Goal: Communication & Community: Answer question/provide support

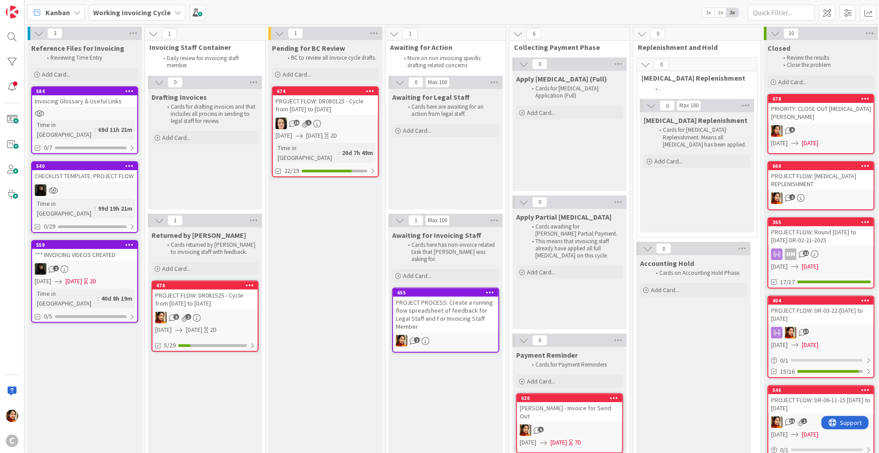
click at [311, 133] on link "674 PROJECT FLOW: DR080125 - Cycle from [DATE] to [DATE] 1 [DATE] [DATE] 2D Tim…" at bounding box center [325, 131] width 107 height 91
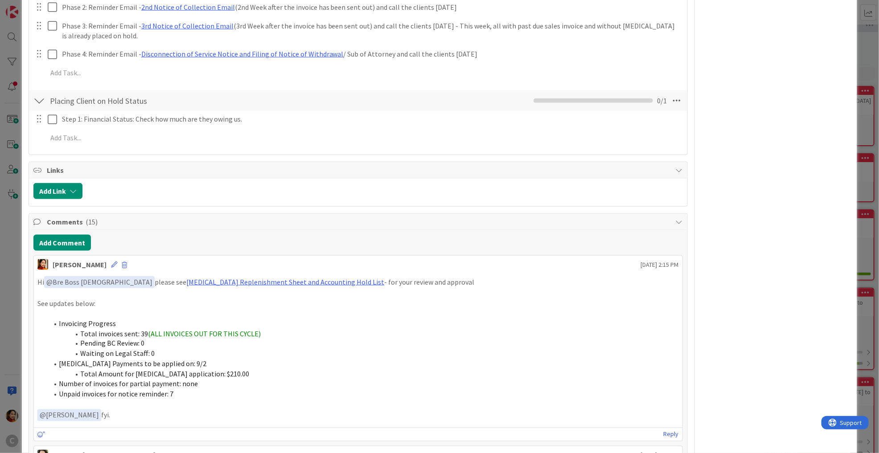
scroll to position [524, 0]
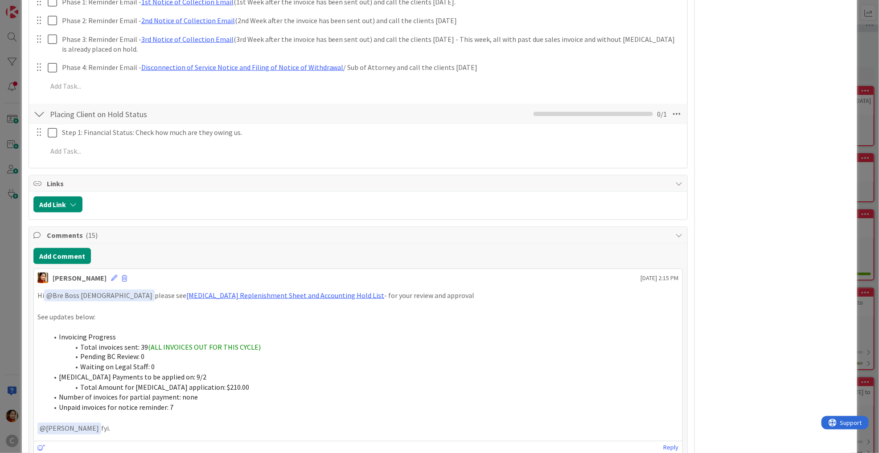
click at [7, 276] on div "ID 674 Working Invoicing Cycle Pending for BC Review Title 59 / 128 PROJECT FLO…" at bounding box center [439, 226] width 879 height 453
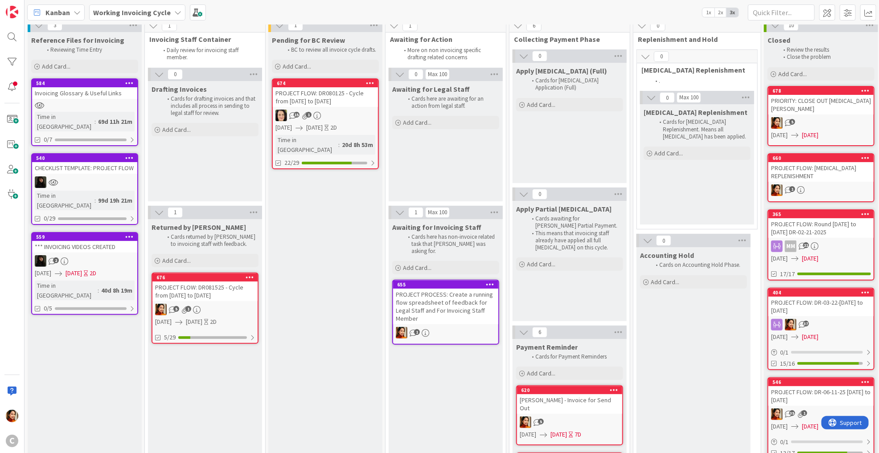
click at [204, 311] on div "5 1" at bounding box center [204, 310] width 105 height 12
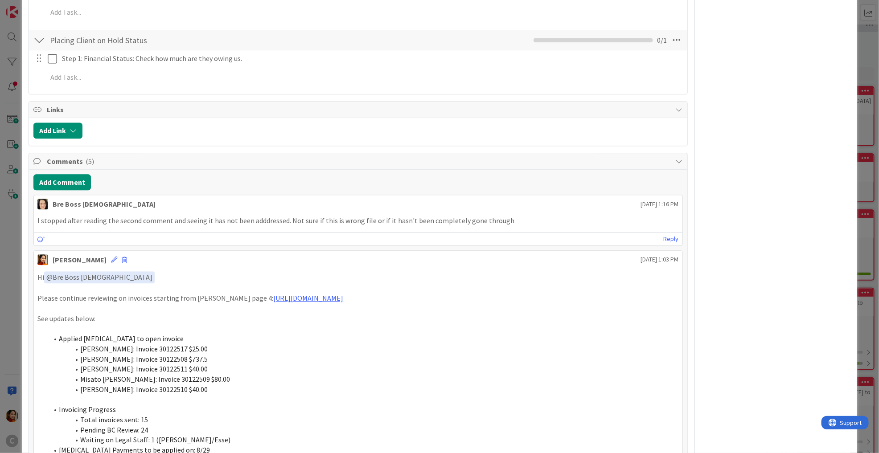
scroll to position [1083, 0]
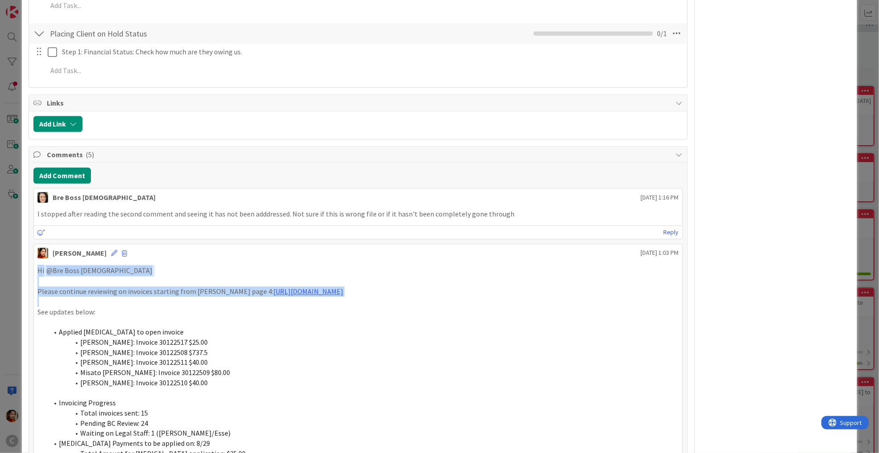
copy div "Hi ﻿ @ Bre Boss [DEMOGRAPHIC_DATA] ﻿ Please continue reviewing on invoices star…"
drag, startPoint x: 39, startPoint y: 265, endPoint x: 416, endPoint y: 297, distance: 378.3
click at [416, 297] on div "Hi ﻿ @ Bre Boss [DEMOGRAPHIC_DATA] ﻿ Please continue reviewing on invoices star…" at bounding box center [357, 383] width 641 height 237
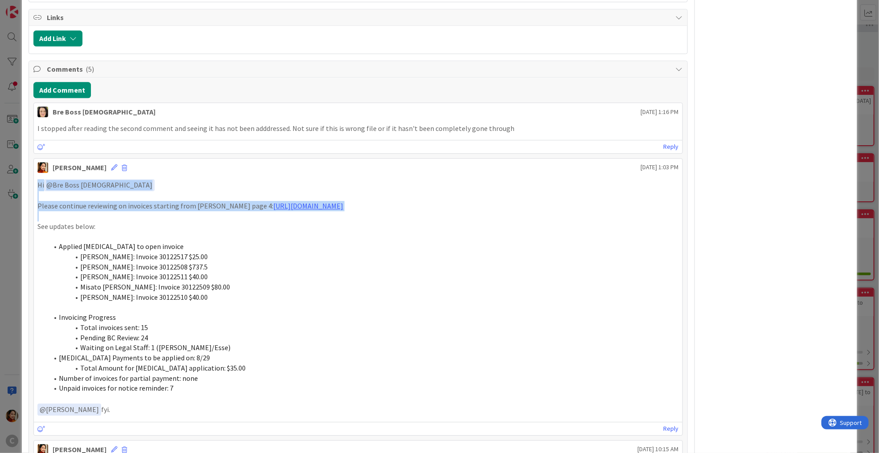
scroll to position [1150, 0]
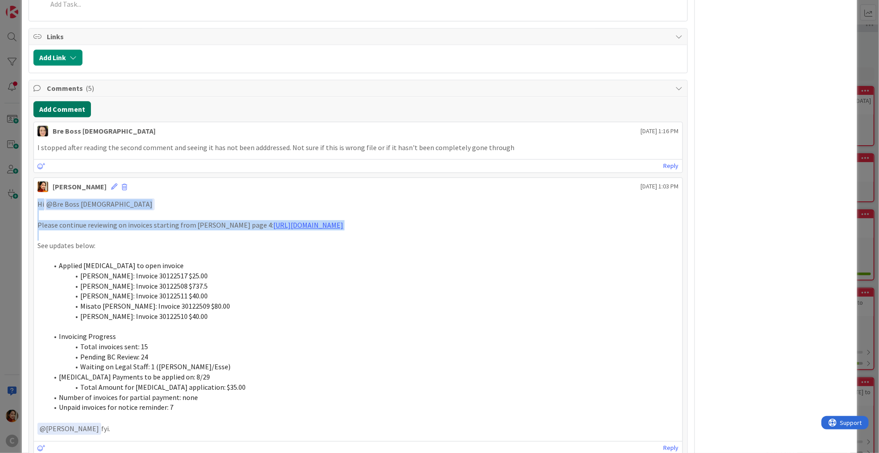
click at [77, 107] on button "Add Comment" at bounding box center [61, 109] width 57 height 16
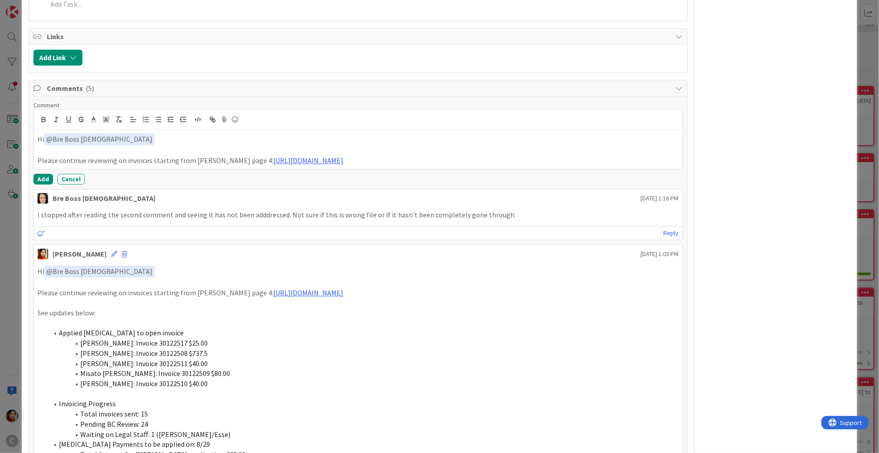
scroll to position [1719, 0]
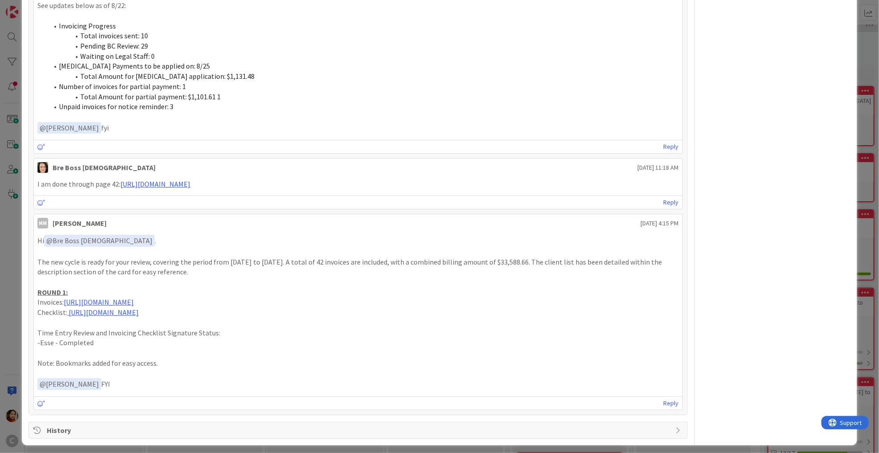
click at [169, 425] on span "History" at bounding box center [359, 430] width 624 height 11
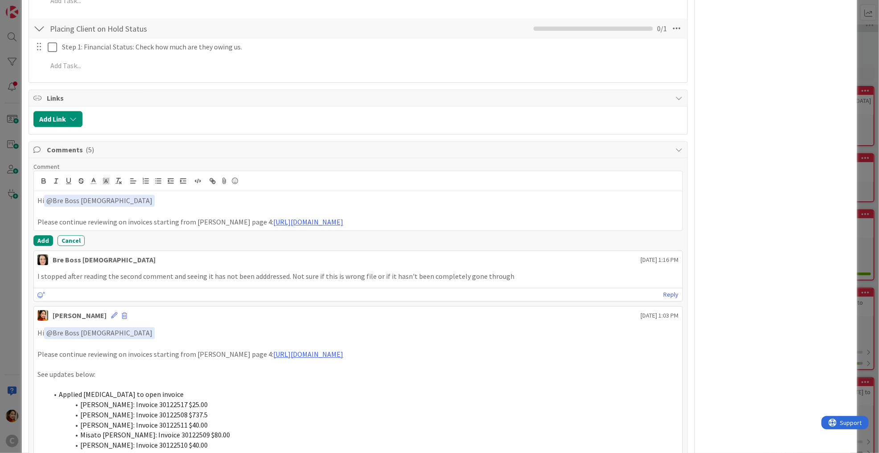
scroll to position [1084, 0]
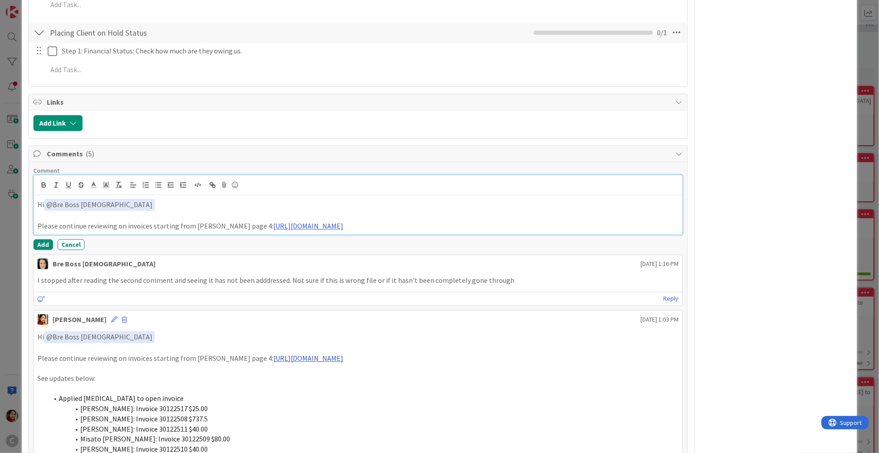
drag, startPoint x: 459, startPoint y: 223, endPoint x: -3, endPoint y: 218, distance: 461.2
click at [0, 218] on html "C Kanban Working Invoicing Cycle 1x 2x 3x 3 Reference Files for Invoicing Revie…" at bounding box center [439, 226] width 879 height 453
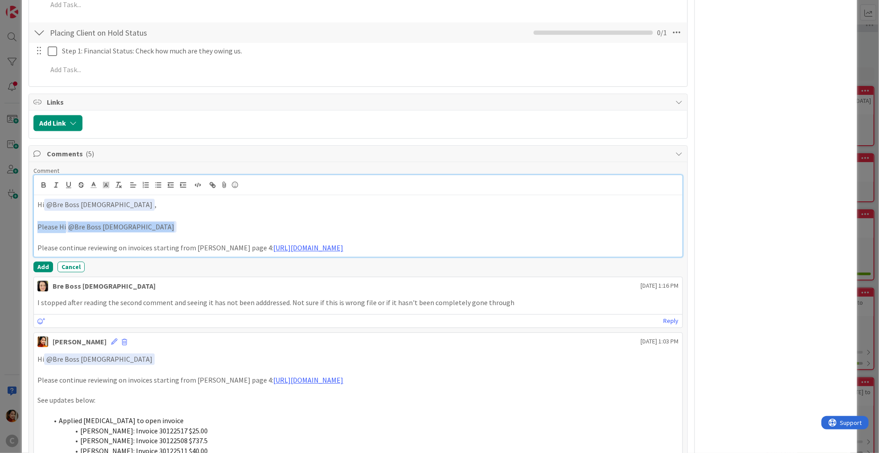
drag, startPoint x: 140, startPoint y: 228, endPoint x: -3, endPoint y: 225, distance: 143.1
click at [0, 225] on html "C Kanban Working Invoicing Cycle 1x 2x 3x 3 Reference Files for Invoicing Revie…" at bounding box center [439, 226] width 879 height 453
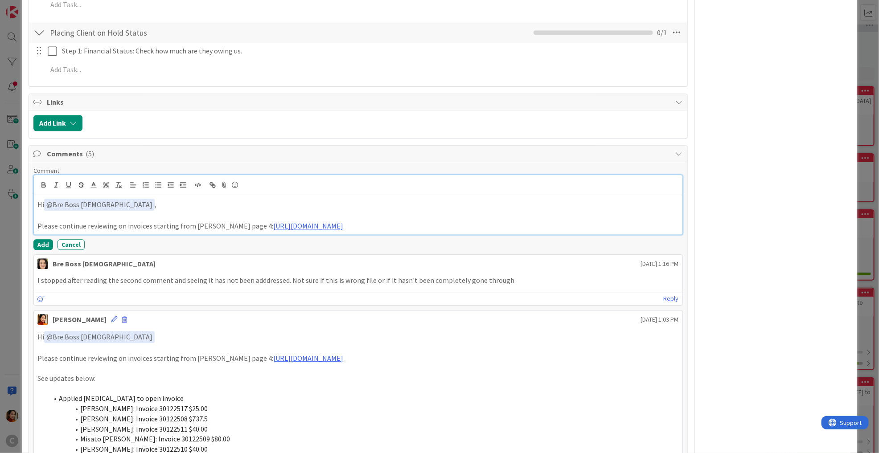
scroll to position [1118, 0]
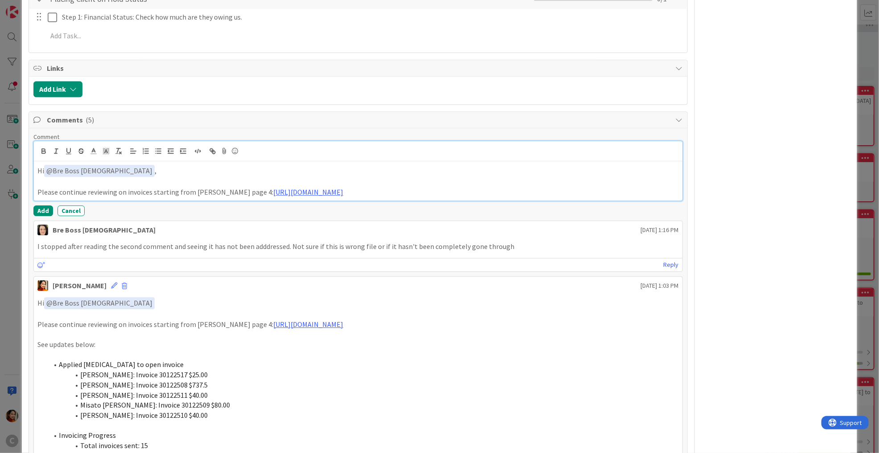
click at [61, 187] on p "Please continue reviewing on invoices starting from [PERSON_NAME] page 4: [URL]…" at bounding box center [357, 192] width 641 height 10
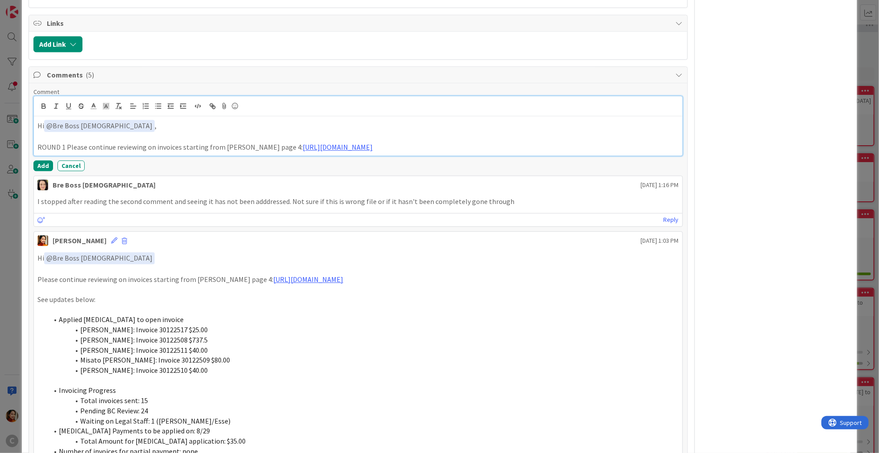
scroll to position [1172, 0]
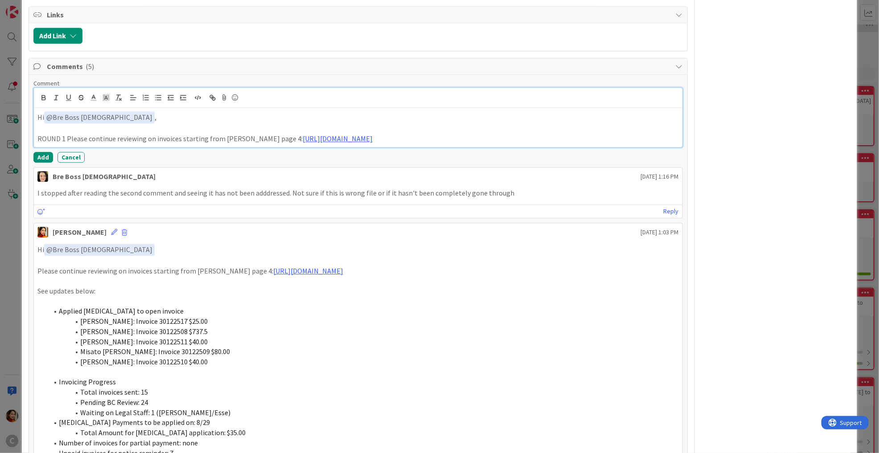
click at [45, 137] on p "ROUND 1 Please continue reviewing on invoices starting from [PERSON_NAME] page …" at bounding box center [357, 139] width 641 height 10
drag, startPoint x: 45, startPoint y: 137, endPoint x: 281, endPoint y: 135, distance: 236.6
click at [281, 136] on p "ROUND 1 Please continue reviewing on invoices starting from [PERSON_NAME] page …" at bounding box center [357, 139] width 641 height 10
click at [413, 138] on p "Sending this back for your review: [URL][DOMAIN_NAME]" at bounding box center [357, 139] width 641 height 10
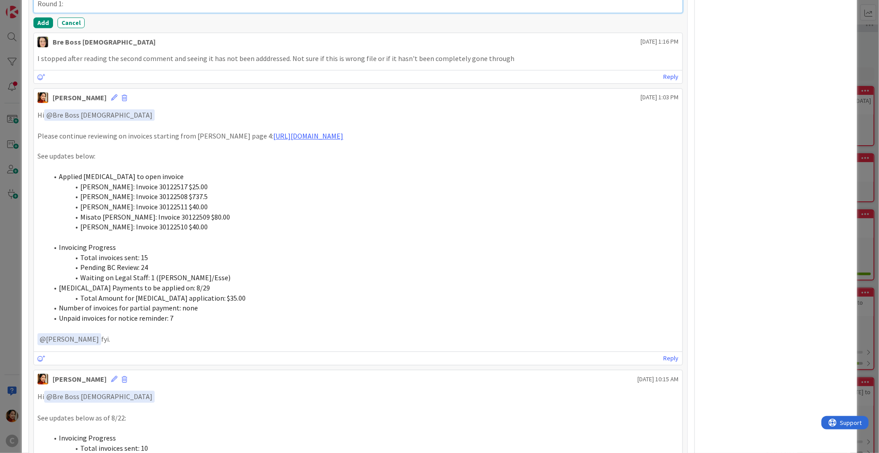
scroll to position [1334, 0]
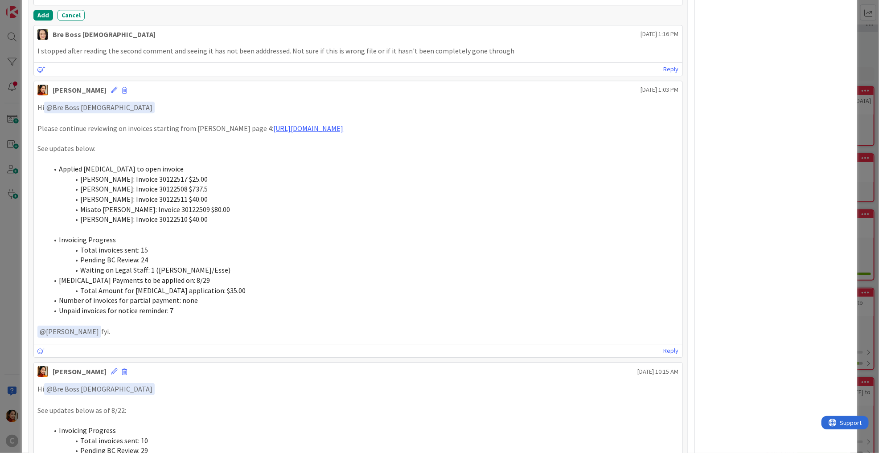
click at [68, 236] on span "Invoicing Progress" at bounding box center [87, 239] width 57 height 9
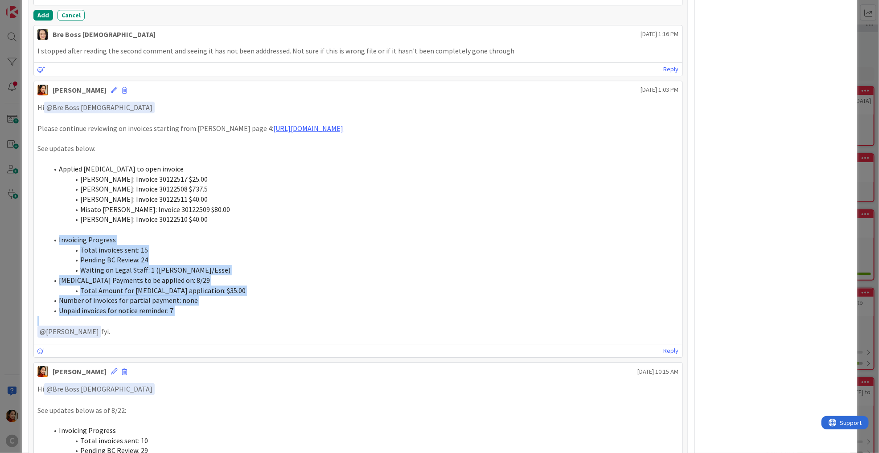
drag, startPoint x: 68, startPoint y: 236, endPoint x: 188, endPoint y: 307, distance: 140.2
click at [189, 307] on ol "Invoicing Progress Total invoices sent: 15 Pending BC Review: 24 Waiting on Leg…" at bounding box center [357, 275] width 641 height 81
copy ol "Invoicing Progress Total invoices sent: 15 Pending BC Review: 24 Waiting on Leg…"
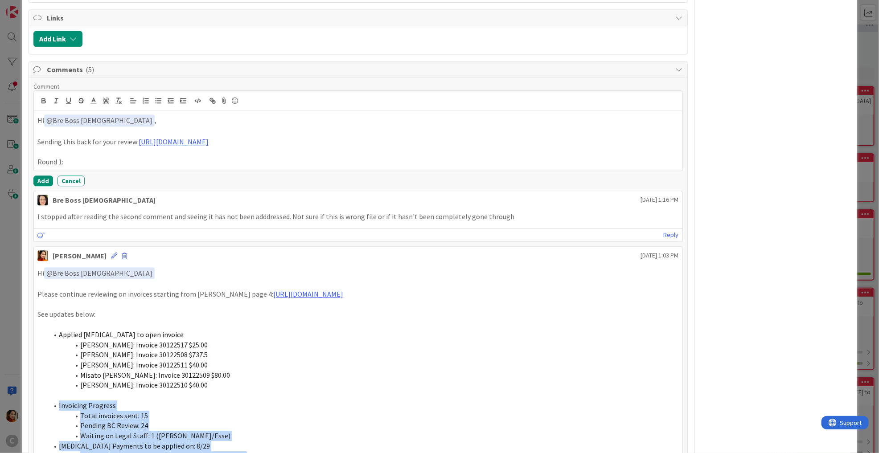
scroll to position [1142, 0]
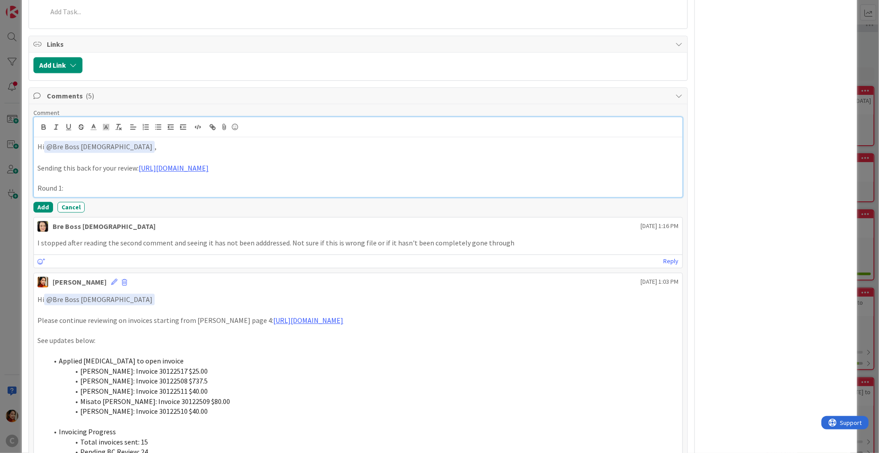
click at [122, 184] on p "Round 1:" at bounding box center [357, 188] width 641 height 10
drag, startPoint x: 122, startPoint y: 184, endPoint x: 23, endPoint y: 182, distance: 98.5
click at [23, 182] on div "ID 676 Working Invoicing Cycle Returned by [PERSON_NAME] Title 57 / 128 PROJECT…" at bounding box center [439, 60] width 835 height 2380
click at [39, 163] on p "I apologize for sending this card while the comments were not addressed. My int…" at bounding box center [357, 173] width 641 height 20
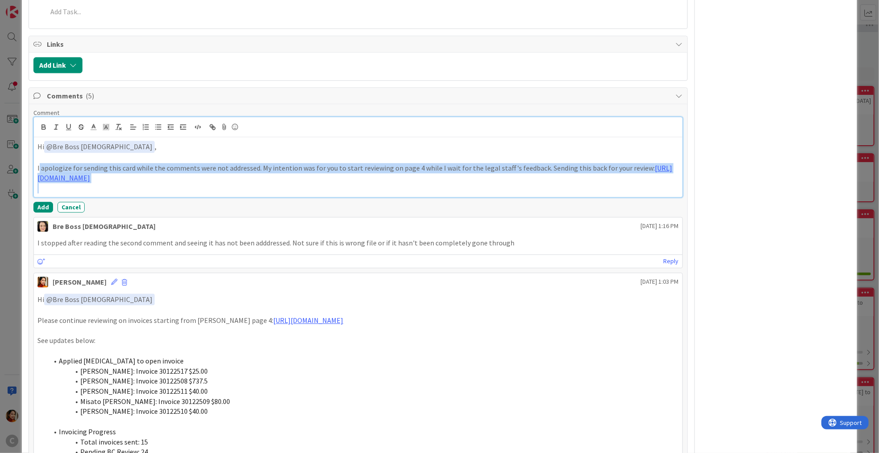
drag, startPoint x: 39, startPoint y: 163, endPoint x: 418, endPoint y: 172, distance: 378.9
click at [418, 172] on p "I apologize for sending this card while the comments were not addressed. My int…" at bounding box center [357, 173] width 641 height 20
click at [415, 172] on p "I apologize for sending this card while the comments were not addressed. My int…" at bounding box center [357, 173] width 641 height 20
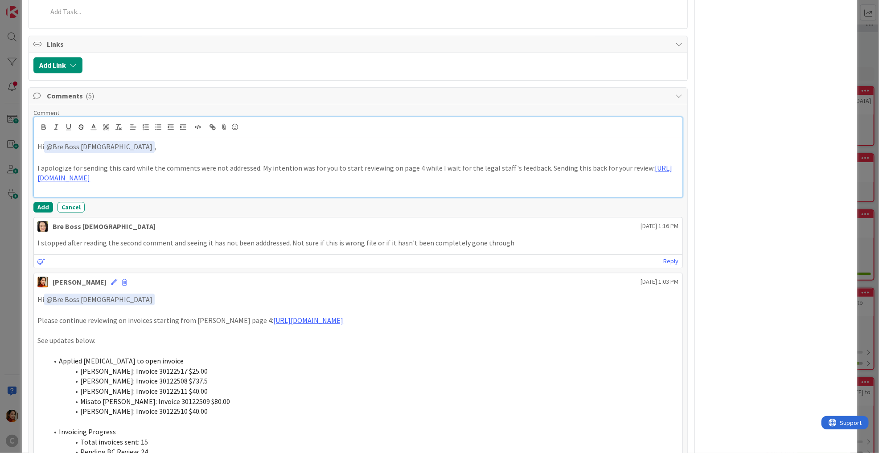
drag, startPoint x: 37, startPoint y: 165, endPoint x: 292, endPoint y: 176, distance: 256.0
click at [293, 176] on div "Hi ﻿ @ Bre Boss [DEMOGRAPHIC_DATA] ﻿ , I apologize for sending this card while …" at bounding box center [358, 167] width 648 height 60
click at [532, 165] on p "I apologize for sending this card while the comments were not addressed. My int…" at bounding box center [357, 173] width 641 height 20
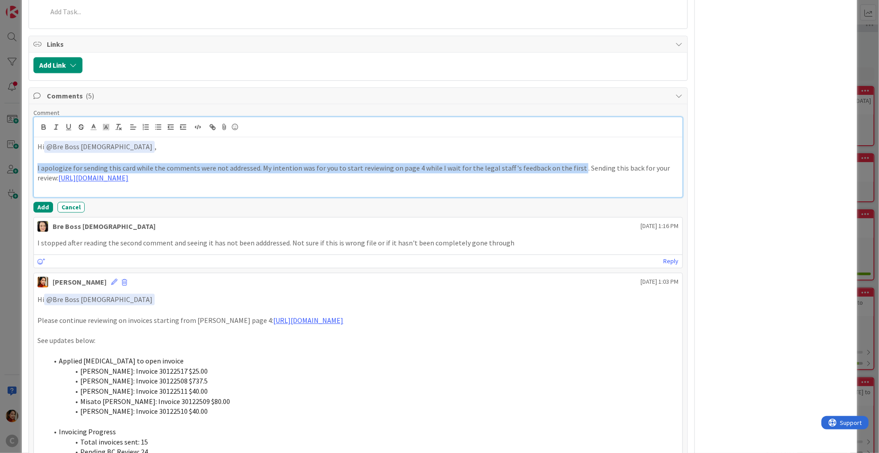
click at [253, 166] on p "I apologize for sending this card while the comments were not addressed. My int…" at bounding box center [357, 173] width 641 height 20
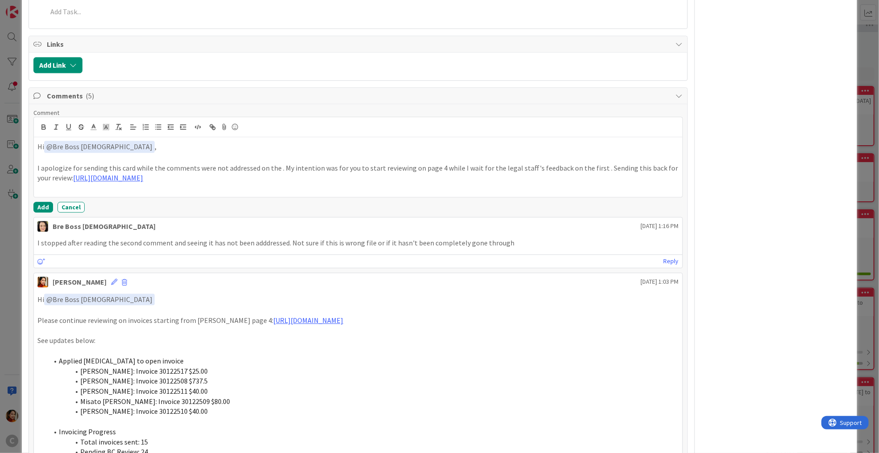
click at [155, 319] on p "Please continue reviewing on invoices starting from [PERSON_NAME] page 4: [URL]…" at bounding box center [357, 320] width 641 height 10
copy p "starting from [PERSON_NAME] page 4"
drag, startPoint x: 155, startPoint y: 319, endPoint x: 250, endPoint y: 319, distance: 94.9
click at [250, 319] on p "Please continue reviewing on invoices starting from [PERSON_NAME] page 4: [URL]…" at bounding box center [357, 320] width 641 height 10
click at [418, 167] on p "I apologize for sending this card while the comments were not addressed on the …" at bounding box center [357, 173] width 641 height 20
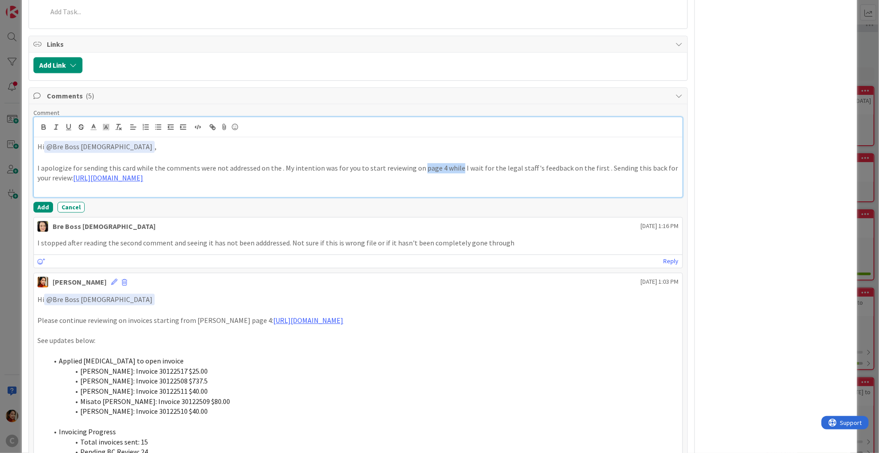
drag, startPoint x: 418, startPoint y: 167, endPoint x: 435, endPoint y: 166, distance: 17.4
click at [435, 166] on p "I apologize for sending this card while the comments were not addressed on the …" at bounding box center [357, 173] width 641 height 20
click at [418, 166] on p "I apologize for sending this card while the comments were not addressed on the …" at bounding box center [357, 173] width 641 height 20
drag, startPoint x: 418, startPoint y: 166, endPoint x: 431, endPoint y: 166, distance: 13.8
click at [431, 166] on p "I apologize for sending this card while the comments were not addressed on the …" at bounding box center [357, 173] width 641 height 20
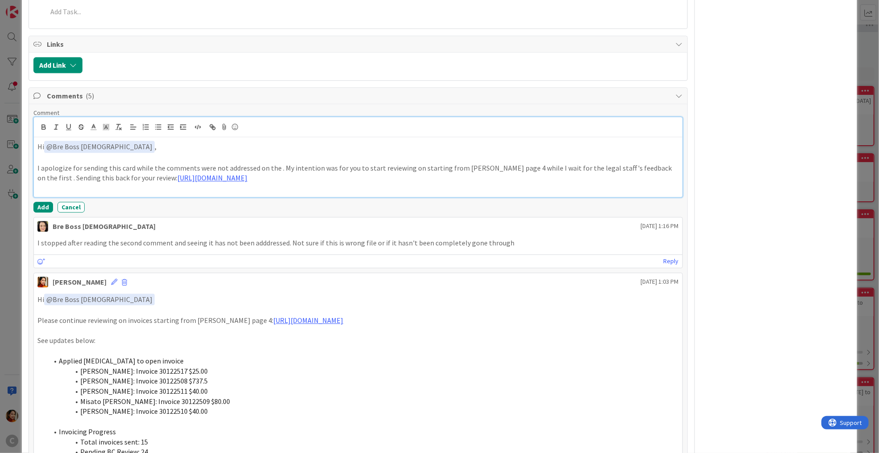
click at [274, 165] on p "I apologize for sending this card while the comments were not addressed on the …" at bounding box center [357, 173] width 641 height 20
click at [332, 165] on p "I apologize for sending this card while the comments were not addressed. My int…" at bounding box center [357, 173] width 641 height 20
drag, startPoint x: 332, startPoint y: 165, endPoint x: 348, endPoint y: 165, distance: 16.5
click at [348, 165] on p "I apologize for sending this card while the comments were not addressed. My int…" at bounding box center [357, 173] width 641 height 20
click at [444, 164] on p "I apologize for sending this card while the comments were not addressed. My int…" at bounding box center [357, 173] width 641 height 20
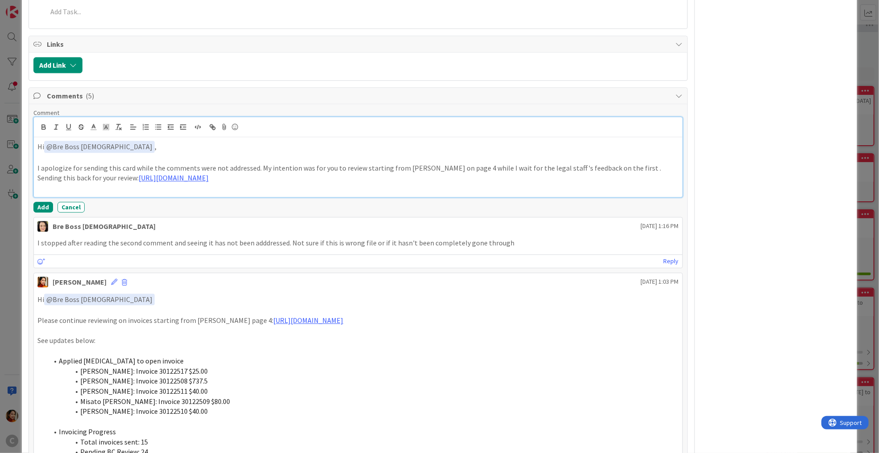
click at [617, 167] on p "I apologize for sending this card while the comments were not addressed. My int…" at bounding box center [357, 173] width 641 height 20
click at [468, 183] on p at bounding box center [357, 188] width 641 height 10
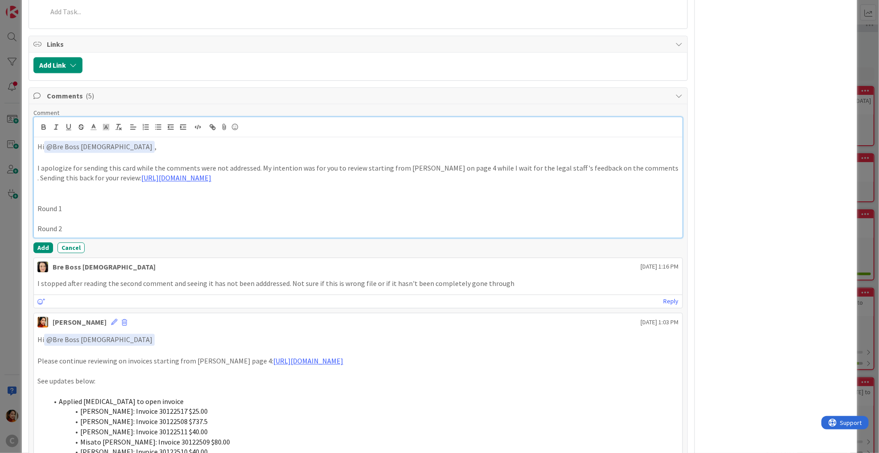
click at [77, 213] on p at bounding box center [357, 218] width 641 height 10
click at [157, 127] on icon "button" at bounding box center [158, 127] width 8 height 8
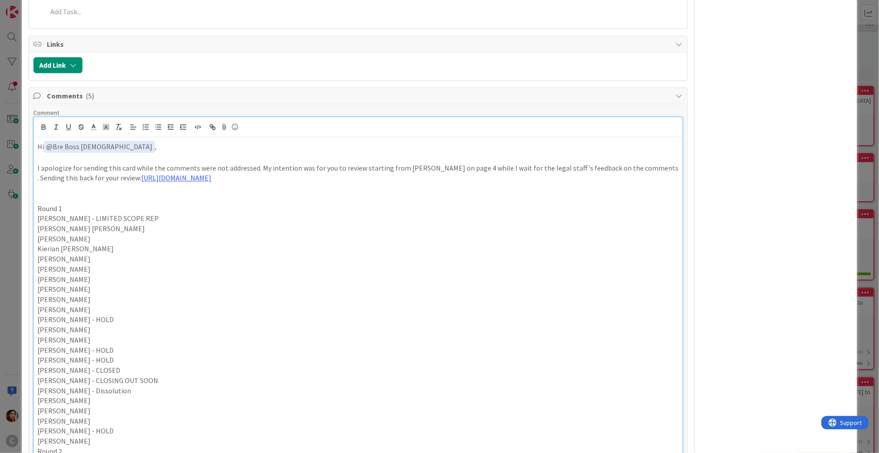
scroll to position [1241, 0]
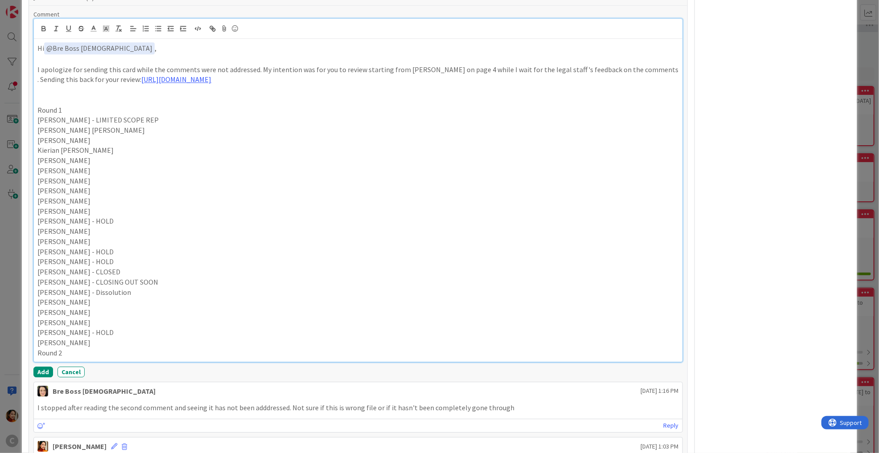
drag, startPoint x: 98, startPoint y: 338, endPoint x: 22, endPoint y: 121, distance: 230.4
click at [22, 121] on div "ID 676 Working Invoicing Cycle Returned by [PERSON_NAME] Title 57 / 128 PROJECT…" at bounding box center [439, 93] width 835 height 2643
click at [158, 32] on div at bounding box center [358, 29] width 648 height 20
click at [158, 31] on line "button" at bounding box center [159, 31] width 4 height 0
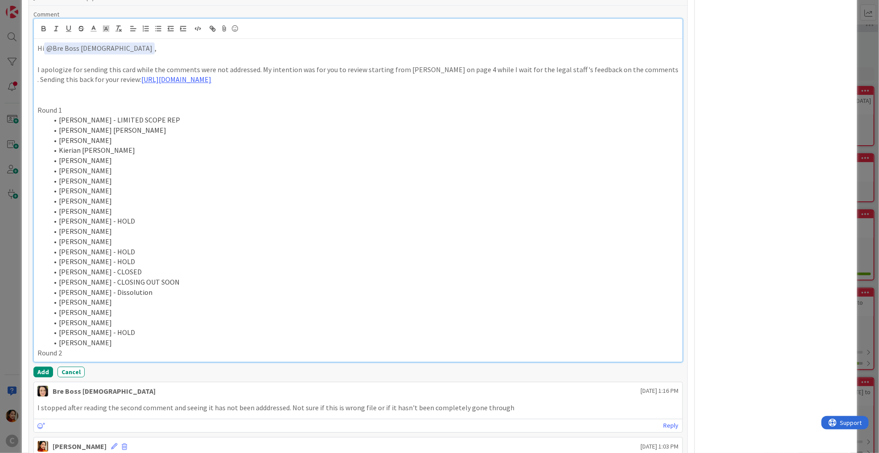
click at [142, 127] on li "[PERSON_NAME] [PERSON_NAME]" at bounding box center [363, 130] width 630 height 10
click at [114, 118] on li "[PERSON_NAME] - LIMITED SCOPE REP" at bounding box center [363, 120] width 630 height 10
drag, startPoint x: 114, startPoint y: 118, endPoint x: 167, endPoint y: 118, distance: 53.0
click at [167, 118] on li "[PERSON_NAME] - LIMITED SCOPE REP" at bounding box center [363, 120] width 630 height 10
click at [118, 328] on li "[PERSON_NAME] - HOLD" at bounding box center [363, 333] width 630 height 10
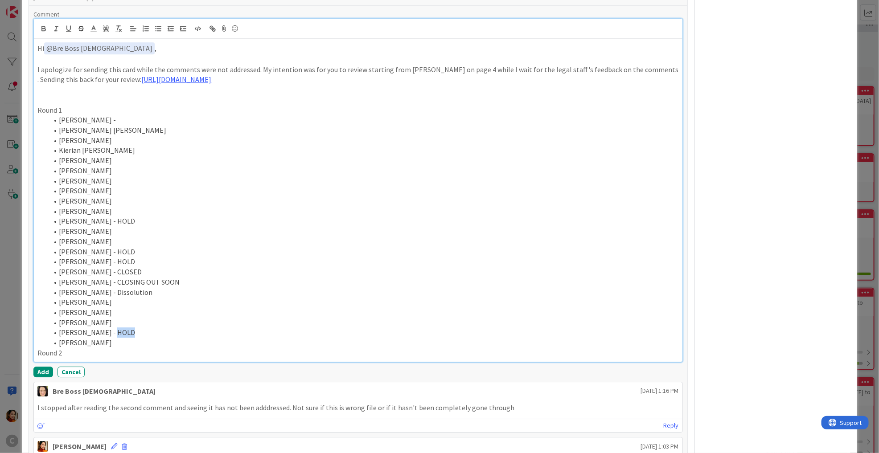
click at [118, 328] on li "[PERSON_NAME] - HOLD" at bounding box center [363, 333] width 630 height 10
click at [117, 287] on li "[PERSON_NAME] - Dissolution" at bounding box center [363, 292] width 630 height 10
click at [115, 281] on li "[PERSON_NAME] - CLOSING OUT SOON" at bounding box center [363, 282] width 630 height 10
drag, startPoint x: 115, startPoint y: 281, endPoint x: 174, endPoint y: 281, distance: 59.3
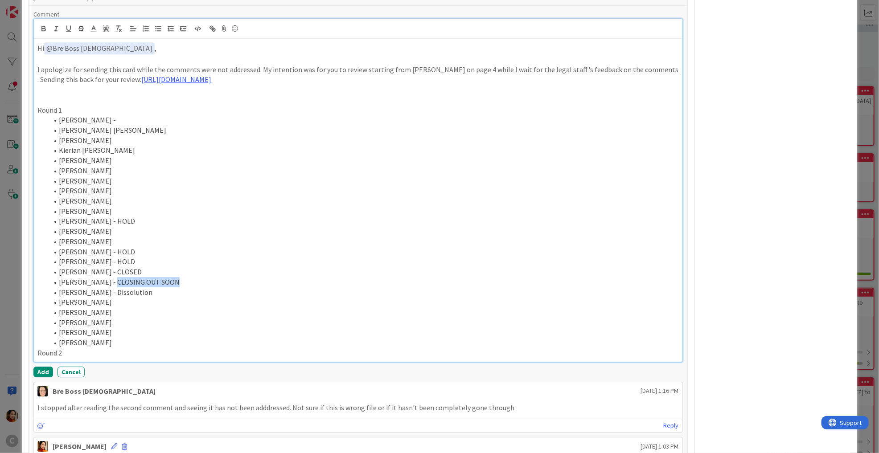
click at [174, 281] on li "[PERSON_NAME] - CLOSING OUT SOON" at bounding box center [363, 282] width 630 height 10
click at [117, 258] on li "[PERSON_NAME] - HOLD" at bounding box center [363, 262] width 630 height 10
click at [115, 269] on li "[PERSON_NAME] - CLOSED" at bounding box center [363, 272] width 630 height 10
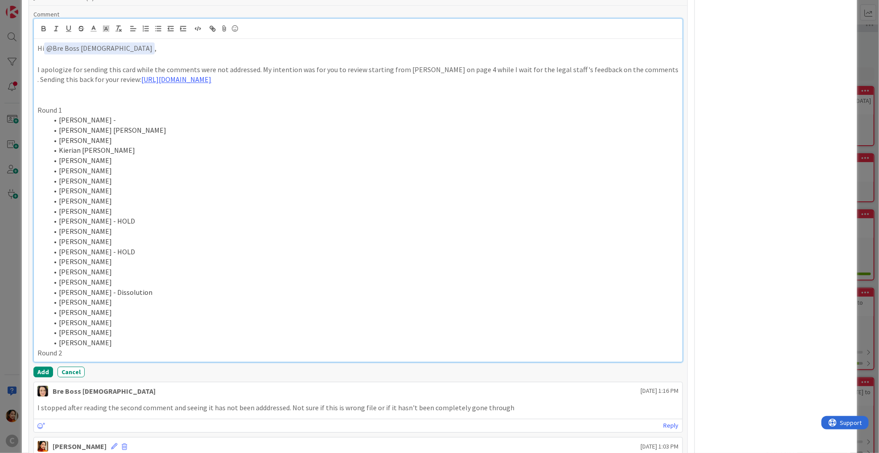
click at [119, 247] on li "[PERSON_NAME] - HOLD" at bounding box center [363, 252] width 630 height 10
click at [119, 247] on li "[PERSON_NAME] -" at bounding box center [363, 252] width 630 height 10
click at [129, 213] on li "[PERSON_NAME]" at bounding box center [363, 211] width 630 height 10
click at [129, 216] on li "[PERSON_NAME] - HOLD" at bounding box center [363, 221] width 630 height 10
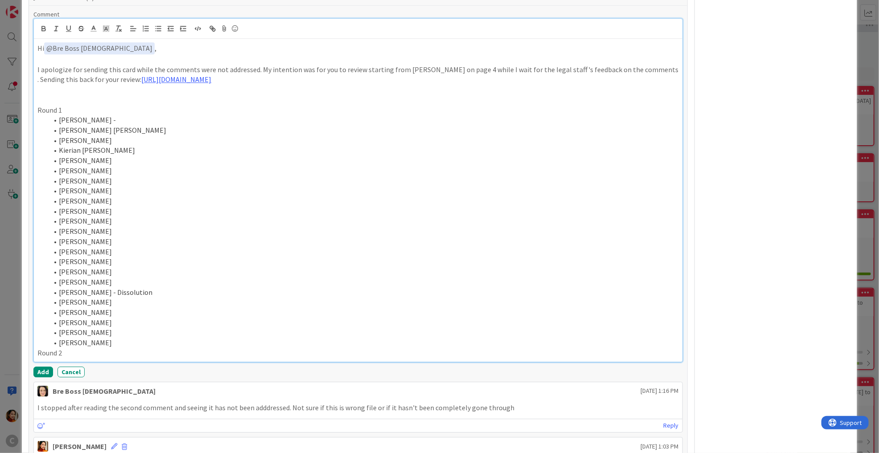
click at [115, 342] on li "[PERSON_NAME]" at bounding box center [363, 343] width 630 height 10
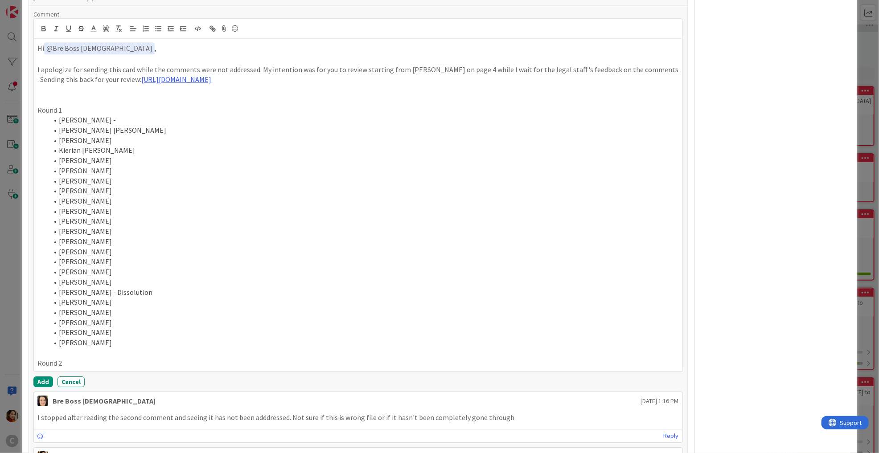
click at [858, 177] on div "ID 676 Working Invoicing Cycle Returned by [PERSON_NAME] Title 57 / 128 PROJECT…" at bounding box center [439, 226] width 879 height 453
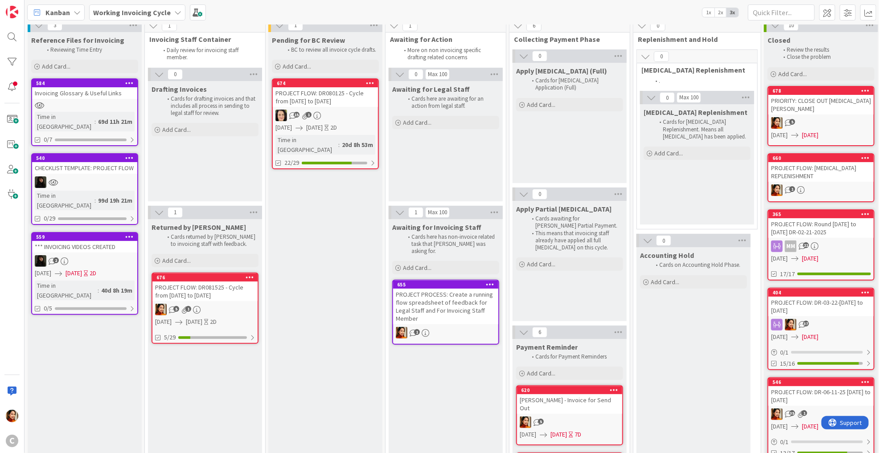
click at [192, 290] on div "PROJECT FLOW: DR081525 - Cycle from [DATE] to [DATE]" at bounding box center [204, 292] width 105 height 20
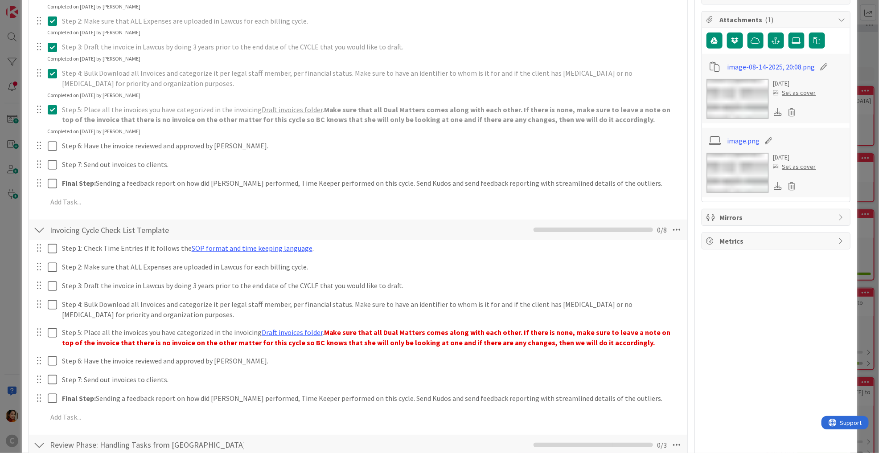
scroll to position [1428, 0]
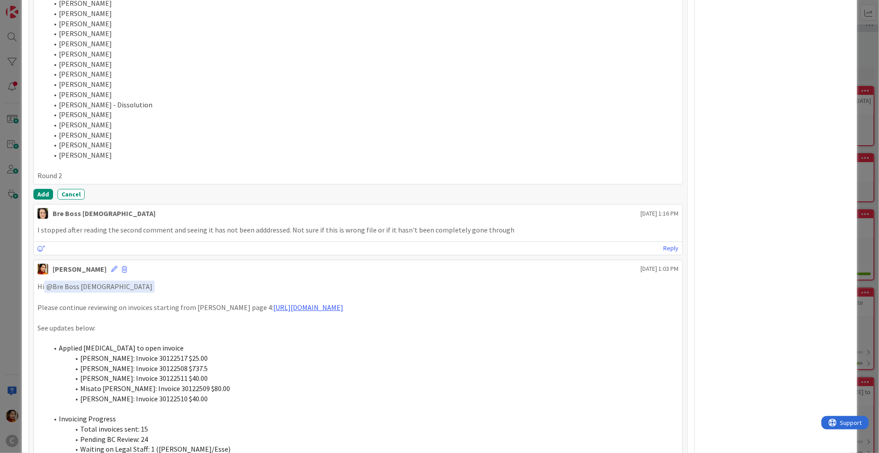
click at [106, 171] on p "Round 2" at bounding box center [357, 176] width 641 height 10
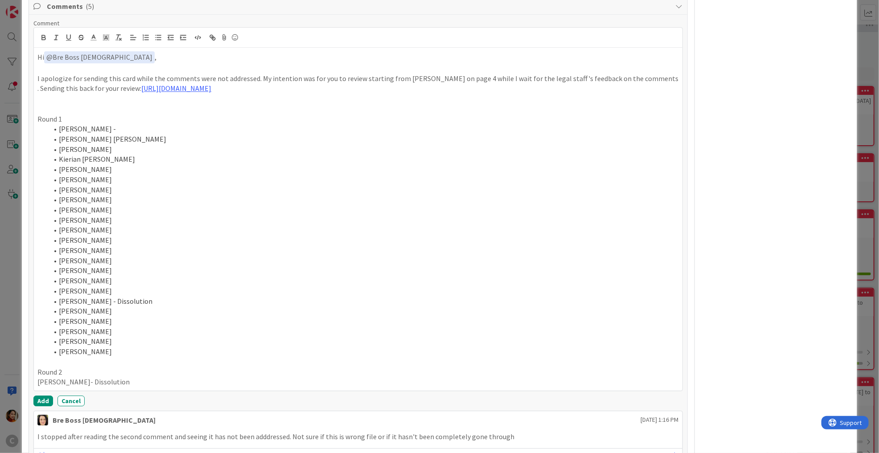
scroll to position [1222, 0]
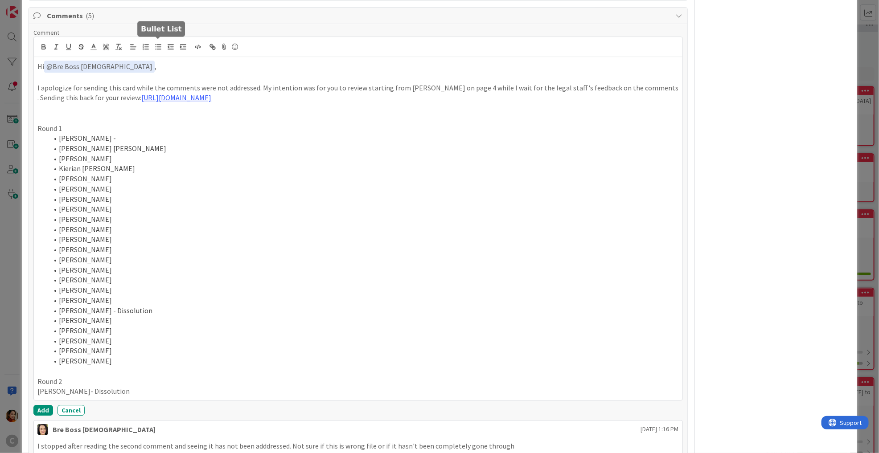
click at [156, 43] on icon "button" at bounding box center [158, 47] width 8 height 8
drag, startPoint x: 66, startPoint y: 123, endPoint x: 19, endPoint y: 123, distance: 47.7
click at [18, 123] on div "ID 676 Working Invoicing Cycle Returned by [PERSON_NAME] Title 57 / 128 PROJECT…" at bounding box center [439, 226] width 879 height 453
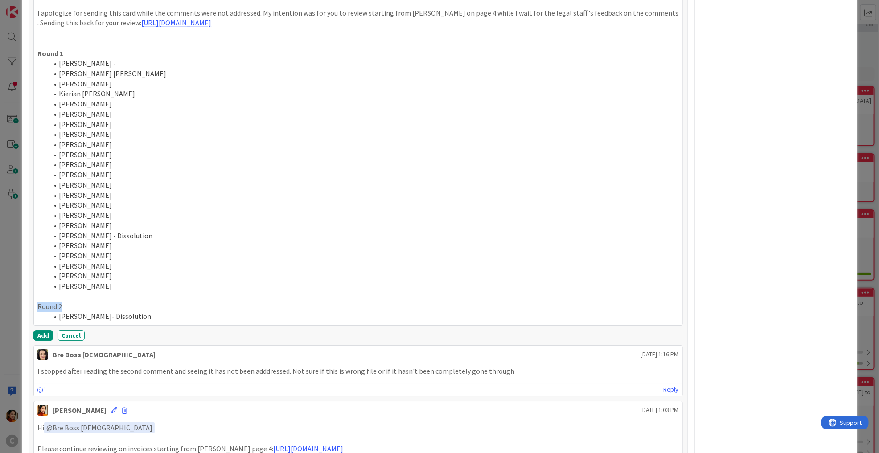
drag, startPoint x: 66, startPoint y: 305, endPoint x: 20, endPoint y: 305, distance: 46.8
click at [20, 305] on div "ID 676 Working Invoicing Cycle Returned by [PERSON_NAME] Title 57 / 128 PROJECT…" at bounding box center [439, 226] width 879 height 453
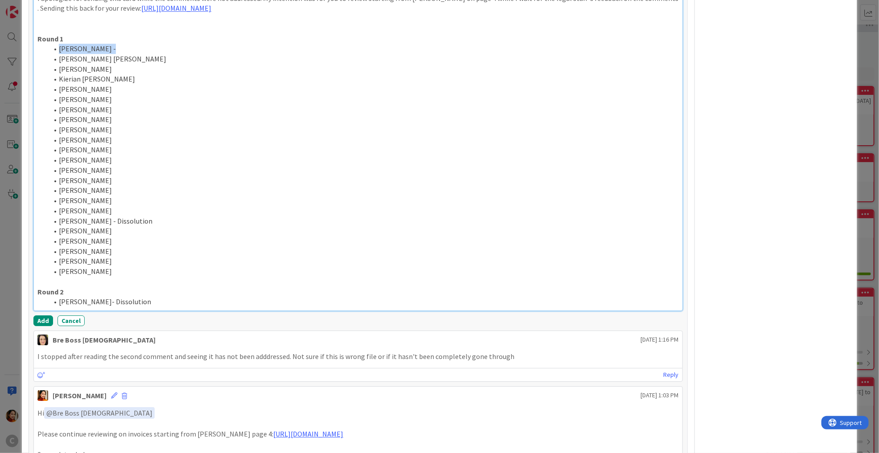
drag, startPoint x: 107, startPoint y: 49, endPoint x: 47, endPoint y: 46, distance: 60.2
click at [46, 46] on ol "[PERSON_NAME] [PERSON_NAME] [PERSON_NAME] [PERSON_NAME] [PERSON_NAME] [PERSON_N…" at bounding box center [357, 160] width 641 height 233
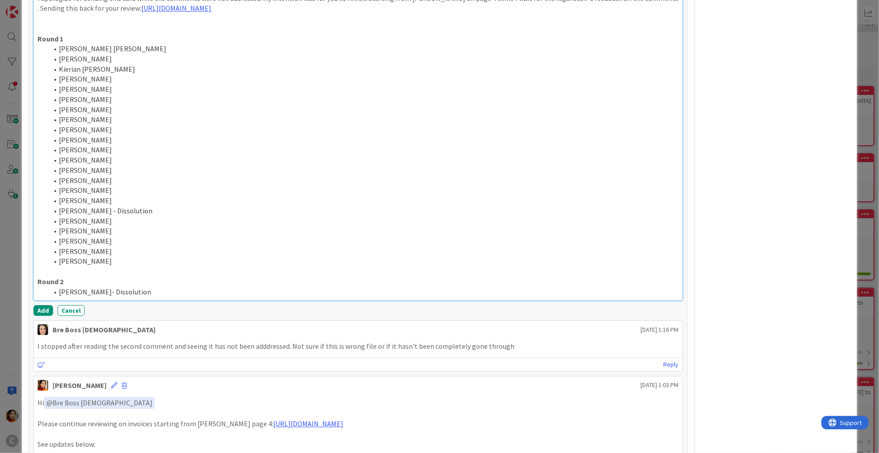
click at [174, 293] on li "[PERSON_NAME]- Dissolution" at bounding box center [363, 292] width 630 height 10
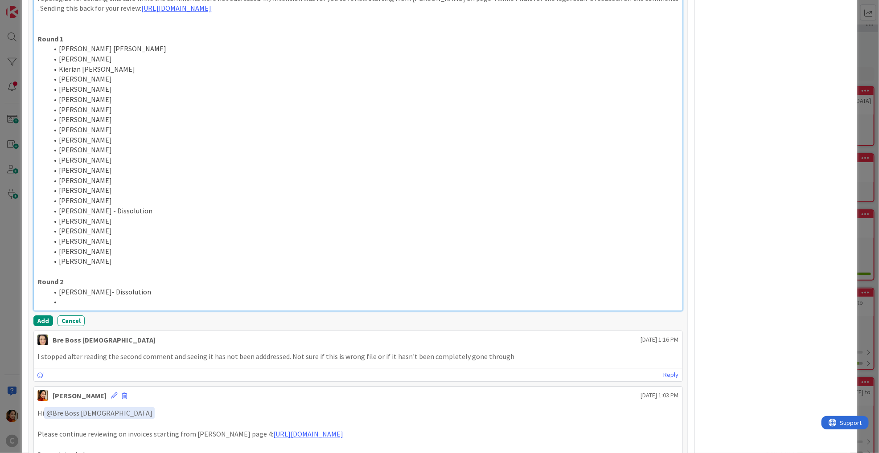
paste div
click at [86, 300] on li "[PERSON_NAME]" at bounding box center [363, 302] width 630 height 10
click at [67, 300] on li "[PERSON_NAME]" at bounding box center [363, 302] width 630 height 10
drag, startPoint x: 67, startPoint y: 300, endPoint x: 134, endPoint y: 300, distance: 66.8
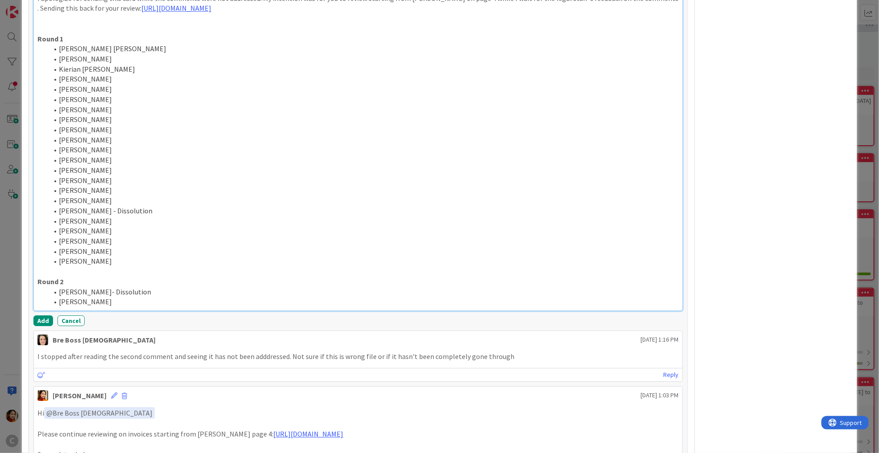
click at [134, 300] on li "[PERSON_NAME]" at bounding box center [363, 302] width 630 height 10
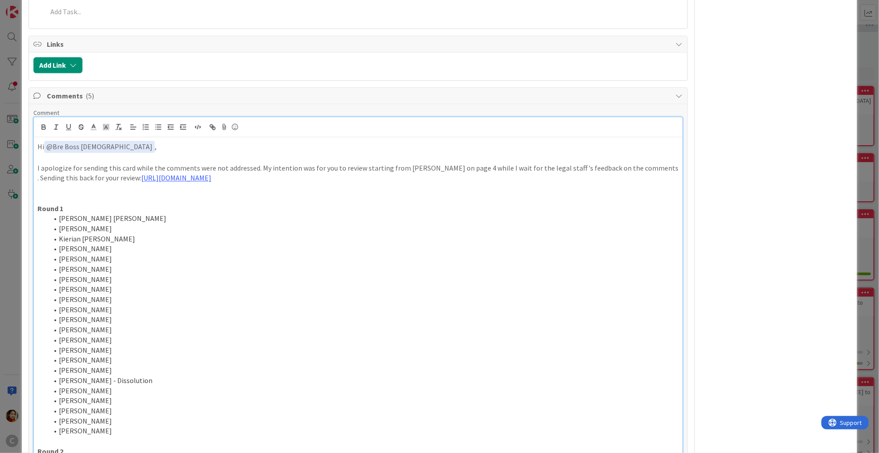
scroll to position [1141, 0]
drag, startPoint x: 306, startPoint y: 174, endPoint x: 31, endPoint y: 165, distance: 274.7
copy p "I apologize for sending this card while the comments were not addressed. My int…"
click at [186, 187] on p at bounding box center [357, 189] width 641 height 10
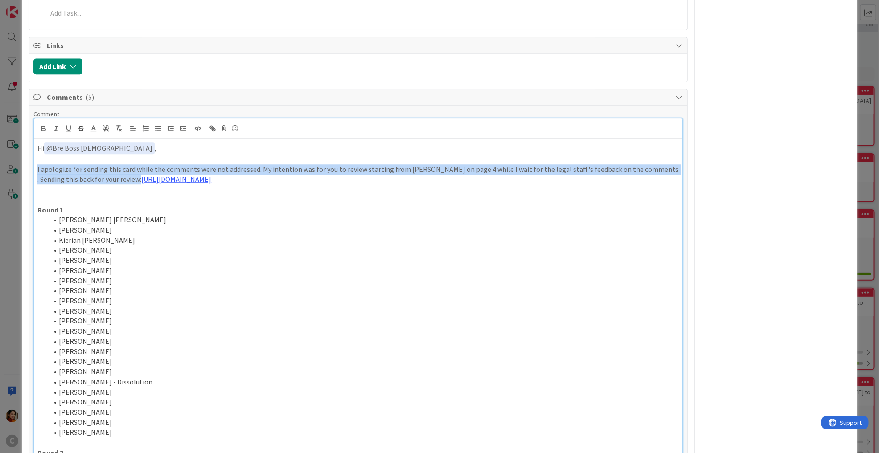
drag, startPoint x: 112, startPoint y: 178, endPoint x: 17, endPoint y: 167, distance: 96.0
click at [17, 167] on div "ID 676 Working Invoicing Cycle Returned by [PERSON_NAME] Title 57 / 128 PROJECT…" at bounding box center [439, 226] width 879 height 453
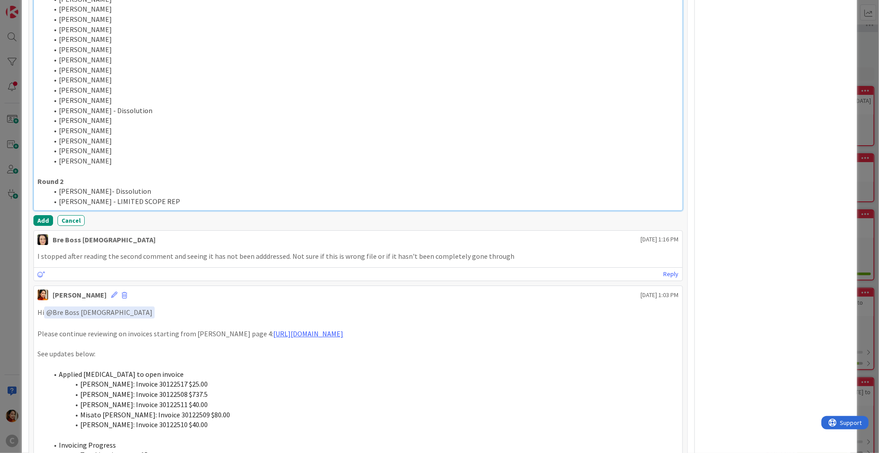
scroll to position [1435, 0]
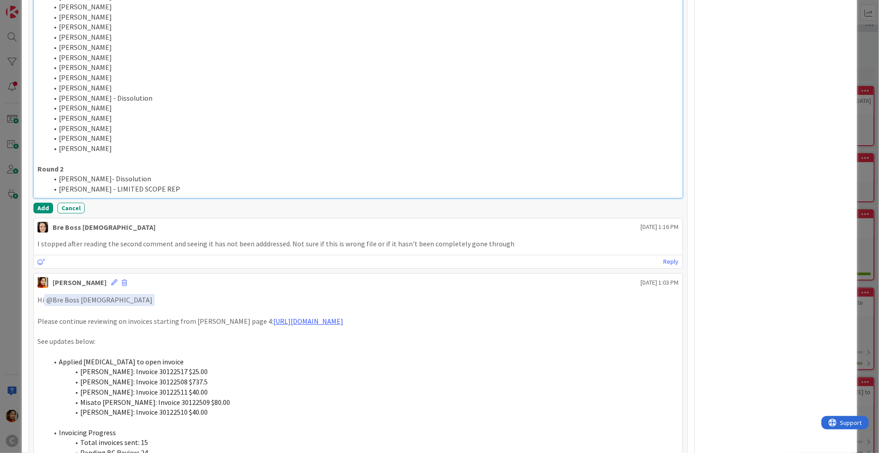
click at [176, 192] on div "Hi ﻿ @ Bre Boss [DEMOGRAPHIC_DATA] ﻿ , My apologies for sending this card prema…" at bounding box center [358, 20] width 648 height 353
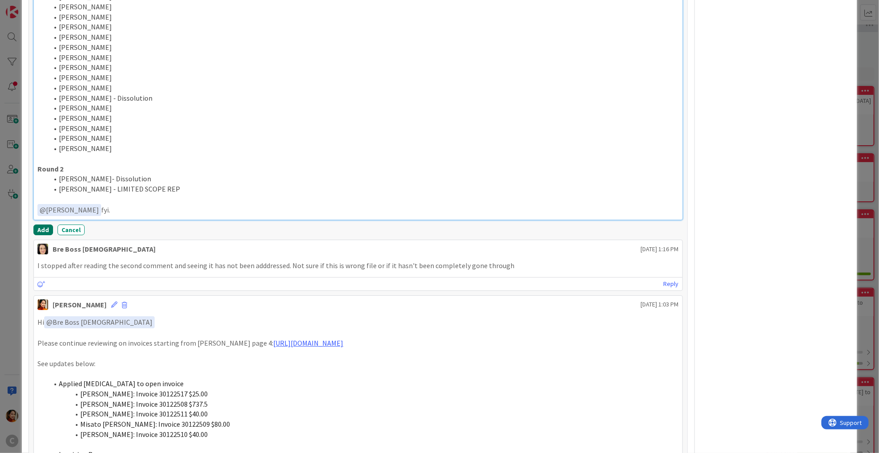
click at [45, 225] on button "Add" at bounding box center [43, 230] width 20 height 11
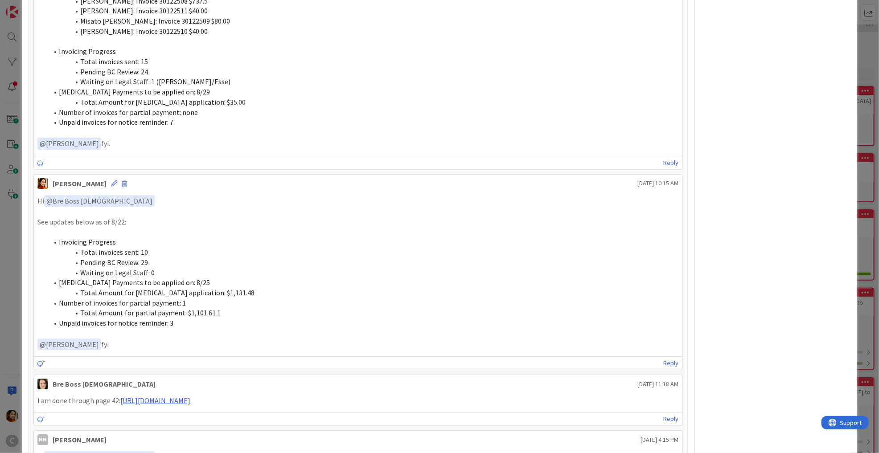
scroll to position [1192, 0]
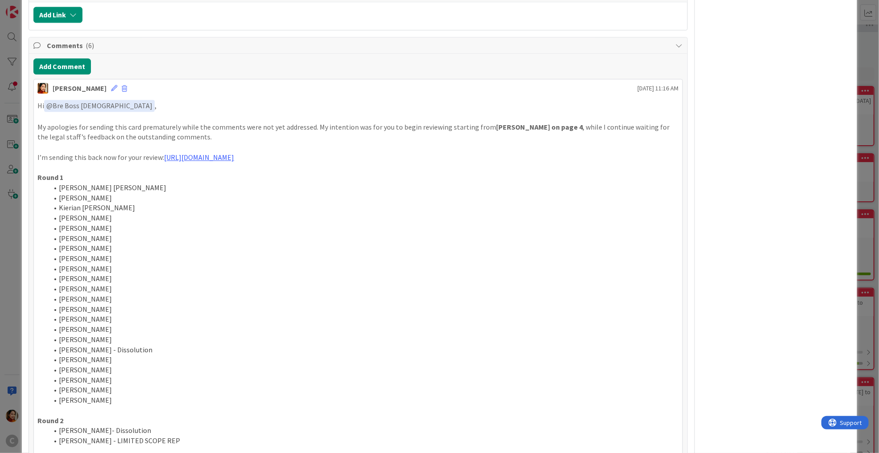
click at [4, 224] on div "ID 676 Working Invoicing Cycle Returned by [PERSON_NAME] Title 57 / 128 PROJECT…" at bounding box center [439, 226] width 879 height 453
